Goal: Find specific page/section: Find specific page/section

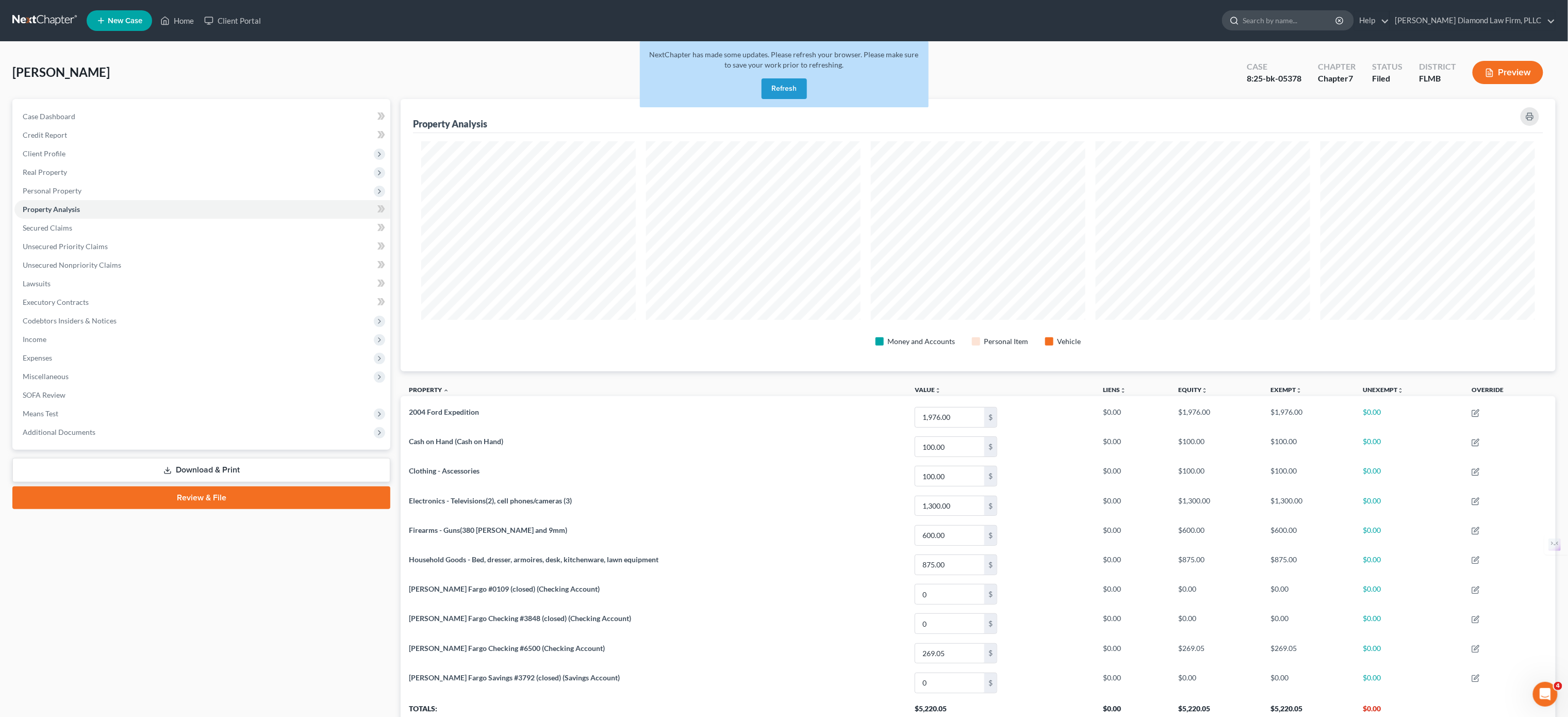
click at [1310, 17] on input "search" at bounding box center [1289, 20] width 94 height 19
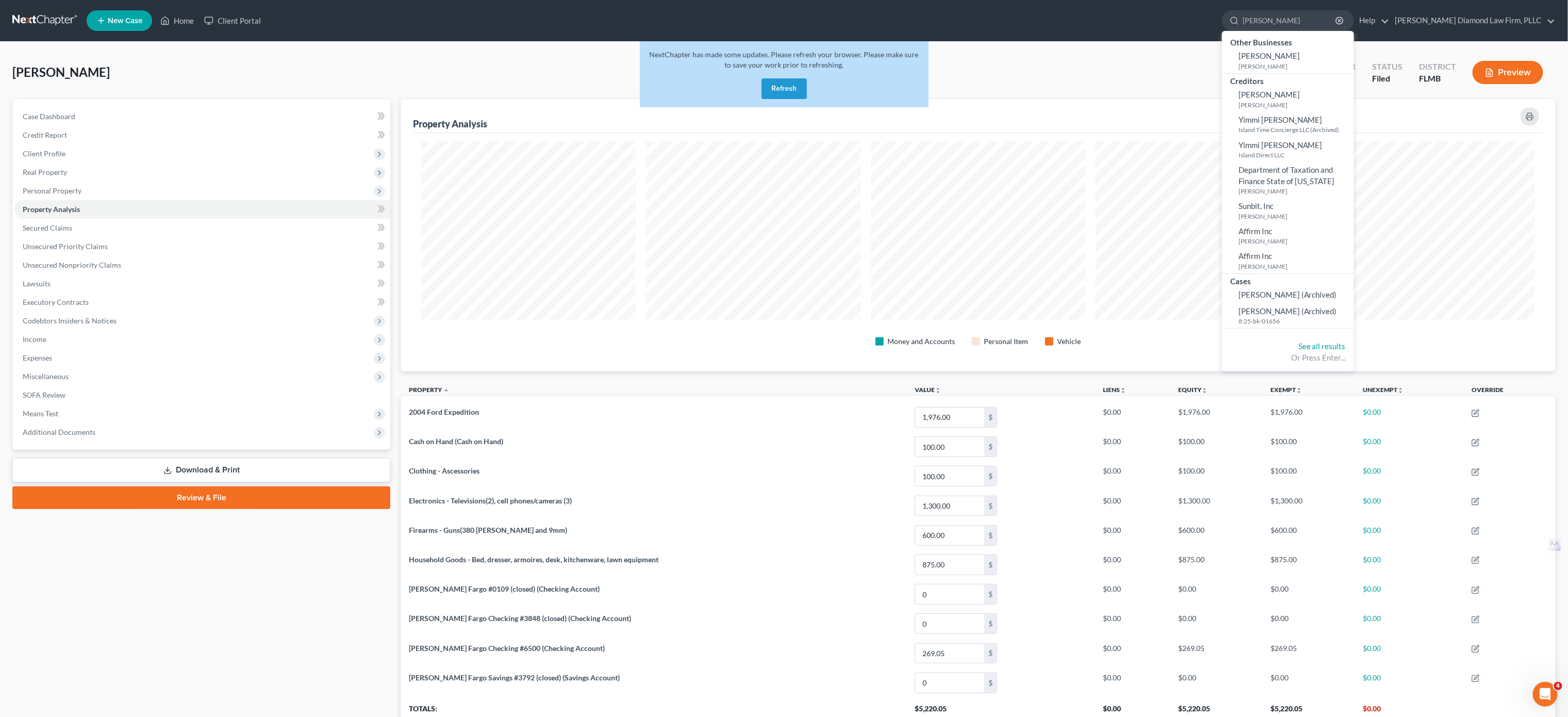
type input "[PERSON_NAME]"
click at [1326, 65] on small "[PERSON_NAME]" at bounding box center [1295, 66] width 113 height 9
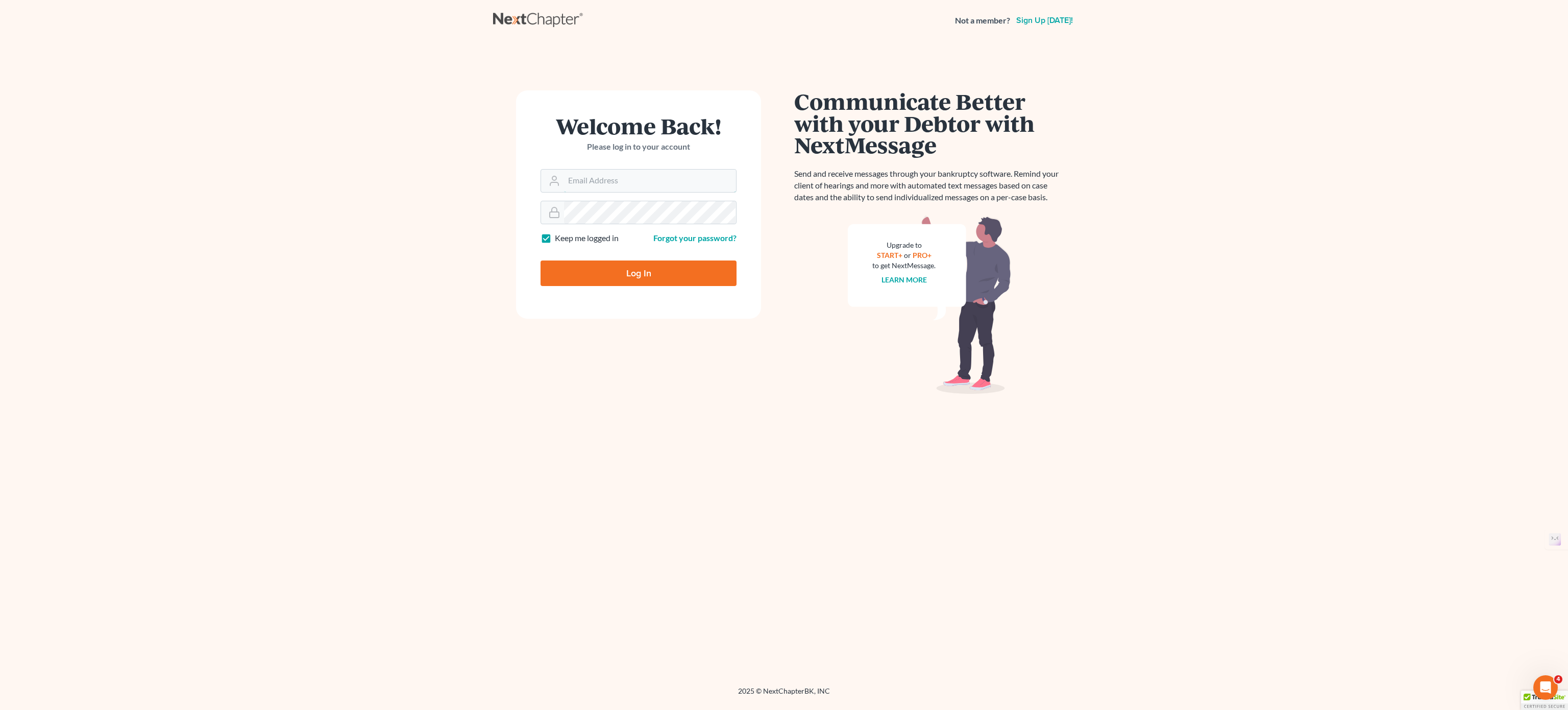
type input "bankruptcy@attorneydebtfighters.com"
click at [680, 277] on input "Log In" at bounding box center [639, 273] width 196 height 26
type input "Thinking..."
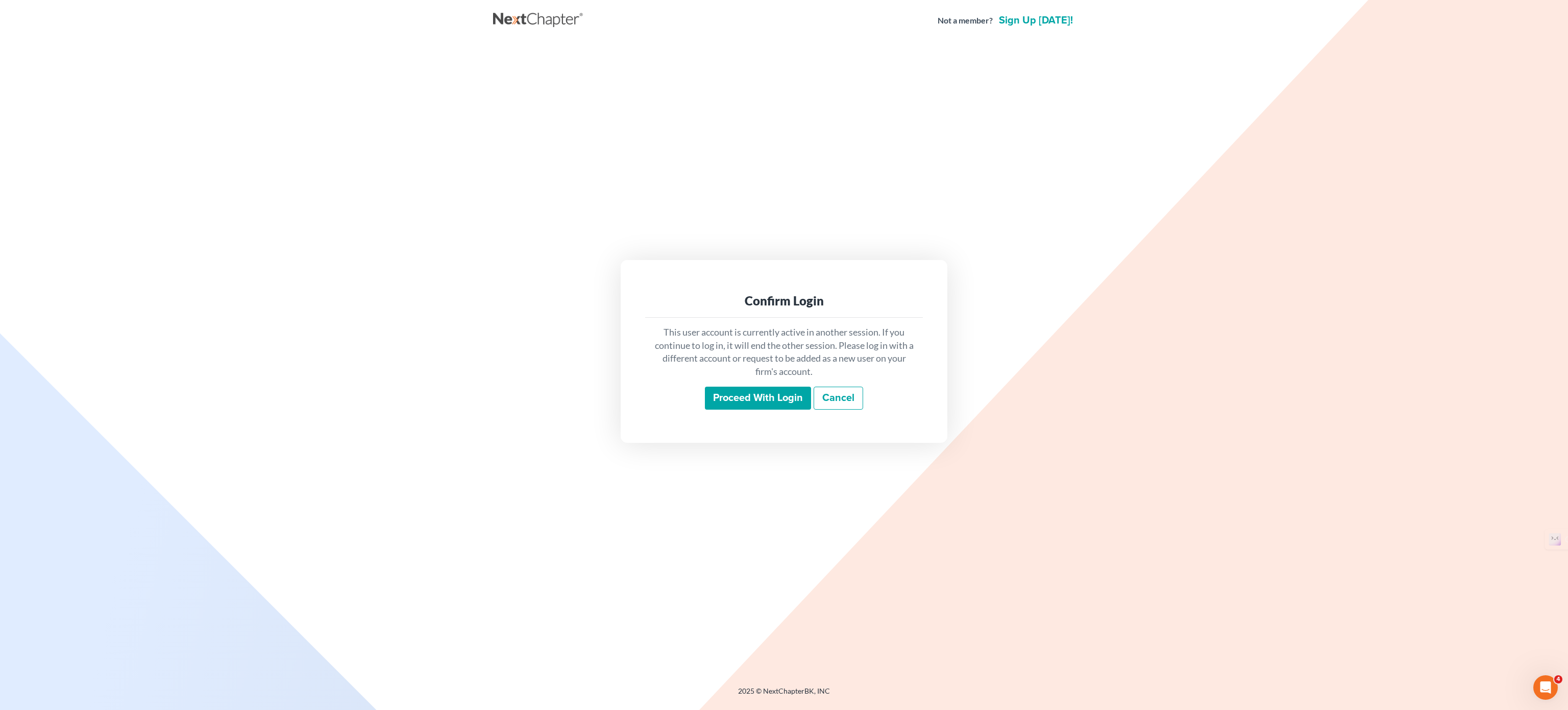
click at [727, 396] on input "Proceed with login" at bounding box center [758, 398] width 106 height 24
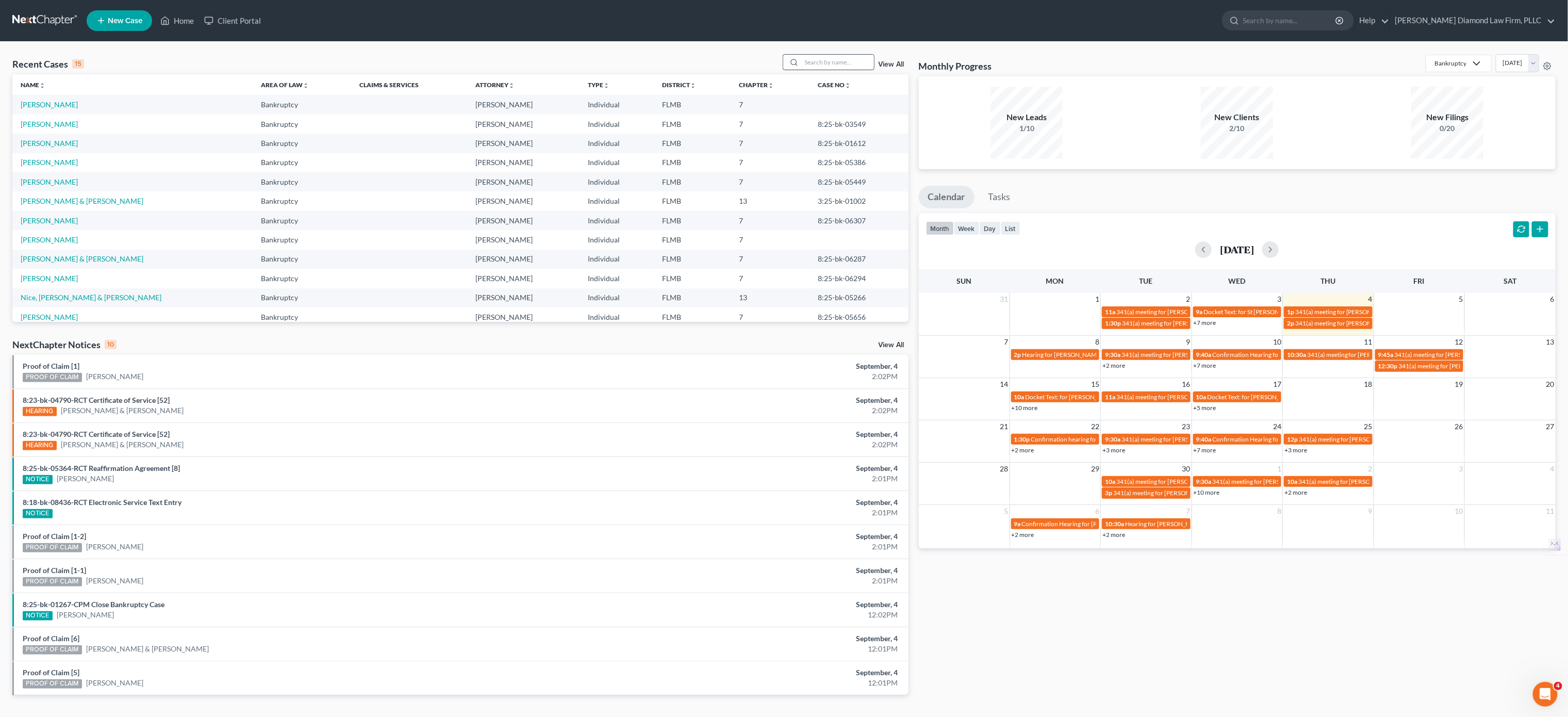
click at [849, 59] on input "search" at bounding box center [837, 62] width 72 height 15
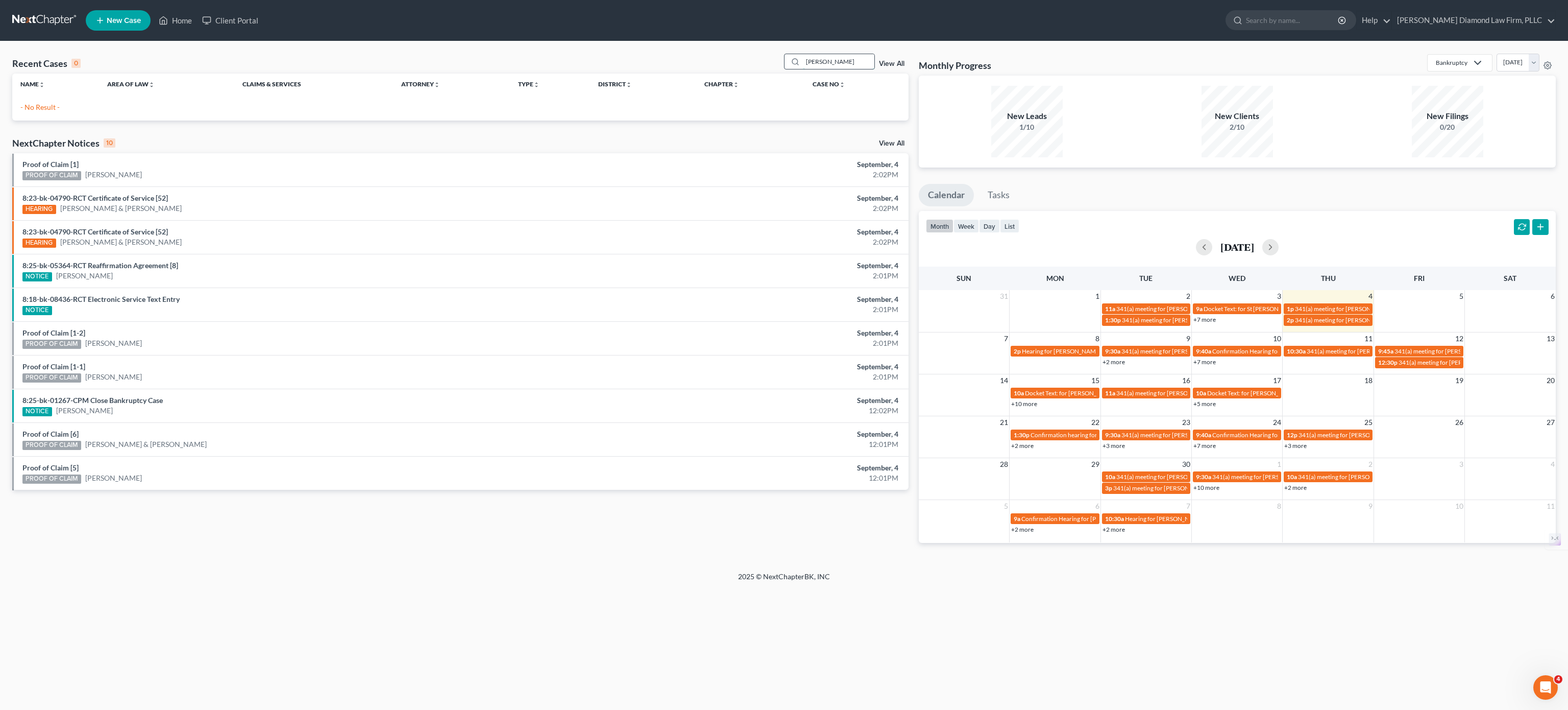
click at [808, 58] on input "[PERSON_NAME]" at bounding box center [838, 62] width 71 height 15
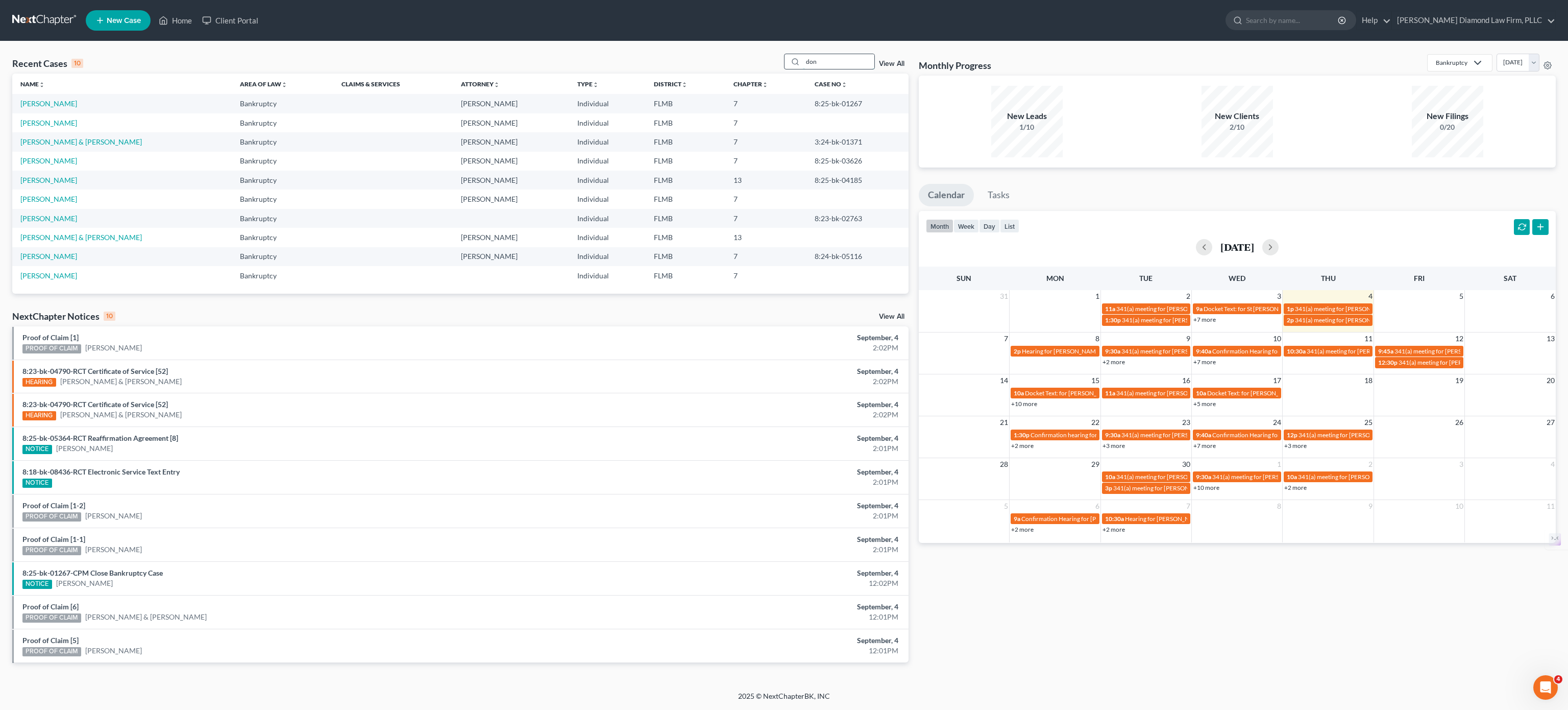
click at [813, 55] on input "don" at bounding box center [838, 62] width 71 height 15
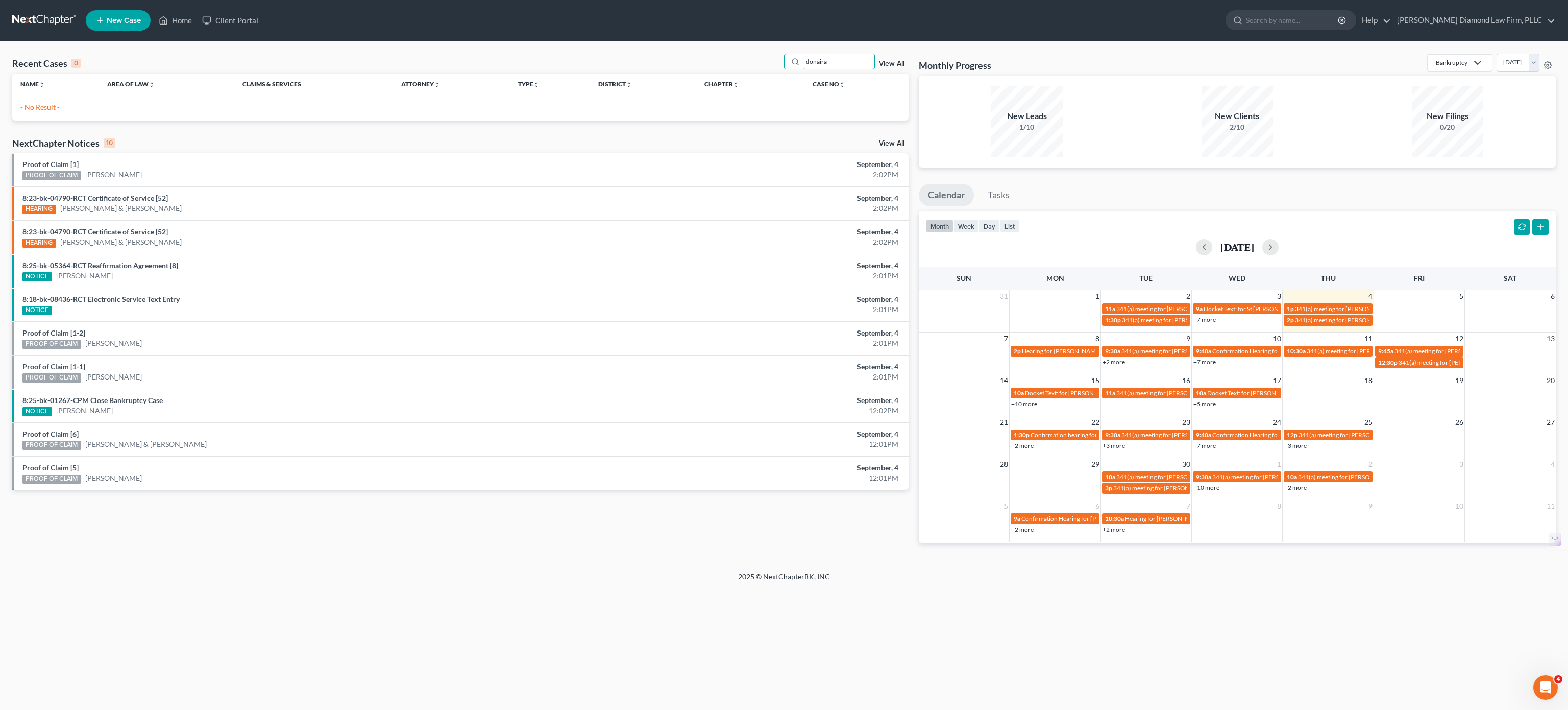
type input "donaira"
